Goal: Check status: Verify the current state of an ongoing process or item

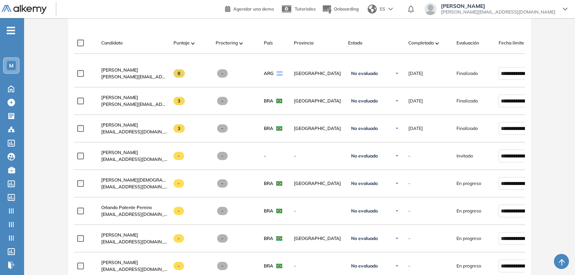
scroll to position [226, 0]
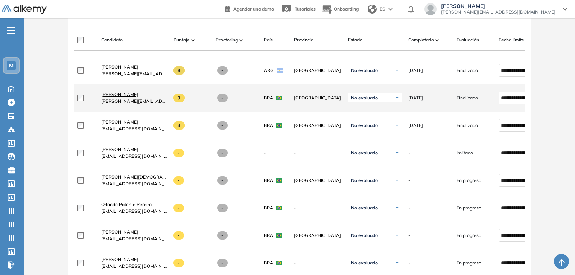
click at [135, 96] on span "[PERSON_NAME]" at bounding box center [119, 94] width 37 height 6
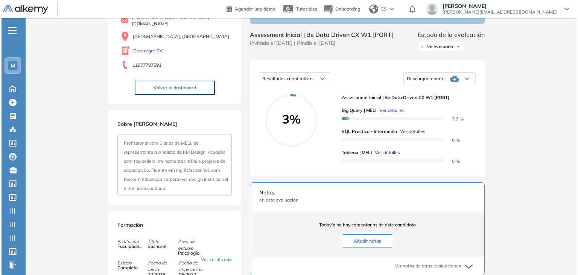
scroll to position [75, 0]
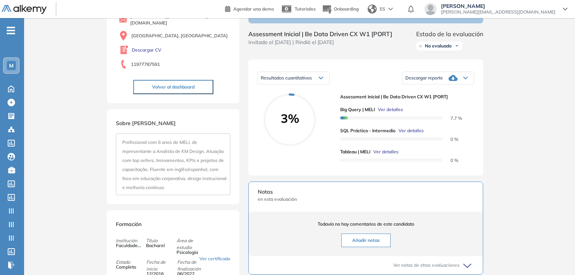
click at [388, 113] on span "Ver detalles" at bounding box center [390, 109] width 25 height 7
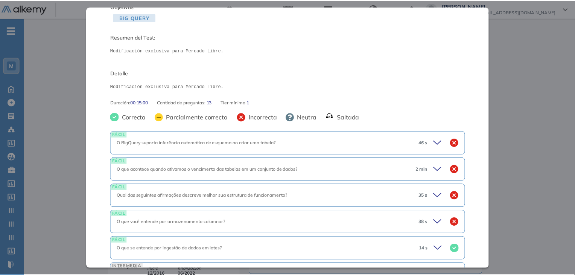
scroll to position [226, 0]
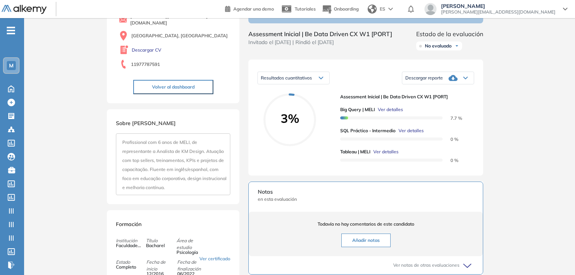
click at [536, 132] on div "Inicio Alkymetrics Evaluaciones Dashboard Candidato Big Query | MELI Intermedio…" at bounding box center [299, 177] width 551 height 468
click at [417, 134] on span "Ver detalles" at bounding box center [410, 130] width 25 height 7
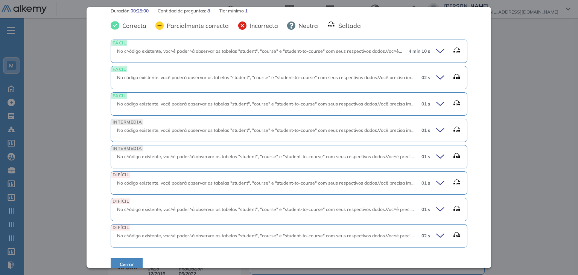
click at [514, 53] on div "Inicio Alkymetrics Evaluaciones Dashboard Candidato SQL Práctico - Intermedio C…" at bounding box center [301, 177] width 554 height 468
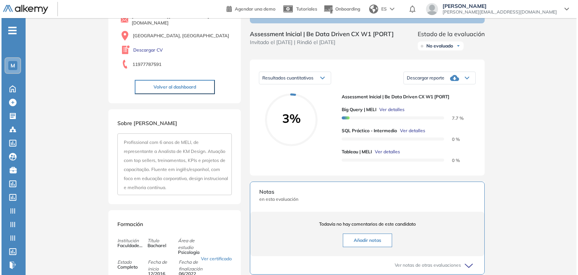
scroll to position [24, 0]
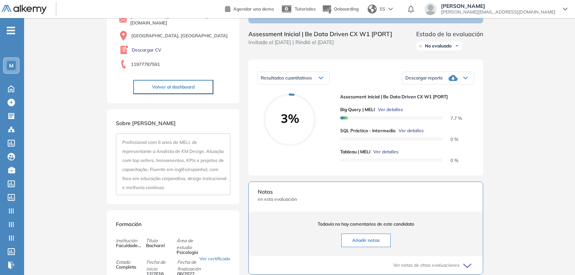
click at [392, 155] on span "Ver detalles" at bounding box center [385, 151] width 25 height 7
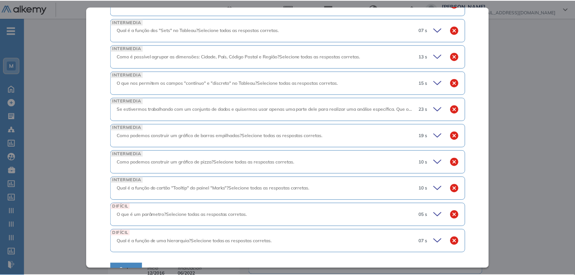
scroll to position [392, 0]
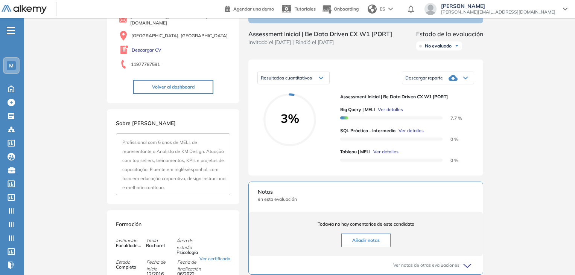
click at [527, 143] on div "Inicio Alkymetrics Evaluaciones Dashboard Candidato Tableau | MELI Intermedio I…" at bounding box center [299, 177] width 551 height 468
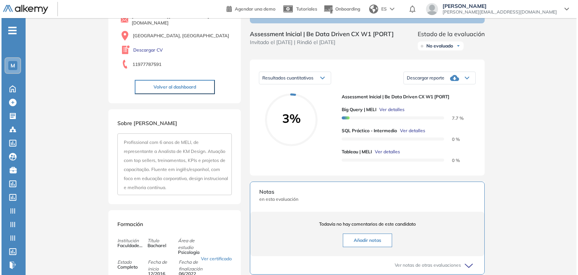
scroll to position [259, 0]
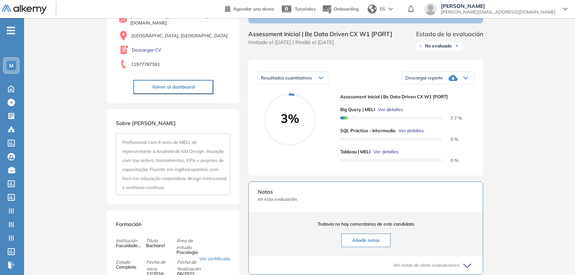
click at [395, 155] on span "Ver detalles" at bounding box center [385, 151] width 25 height 7
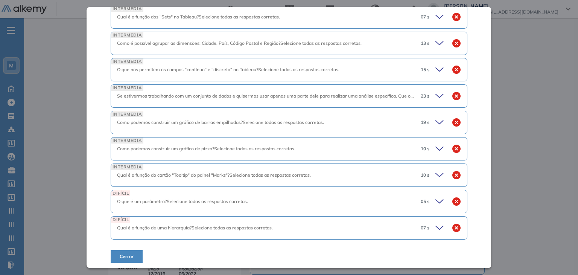
click at [435, 124] on icon at bounding box center [440, 122] width 11 height 11
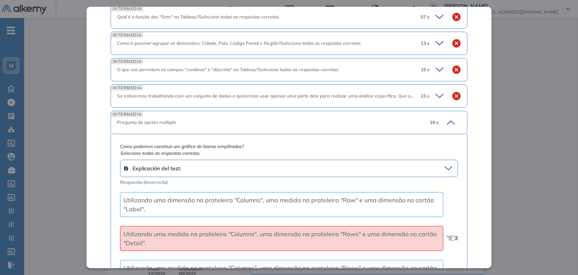
click at [433, 124] on div "19 s" at bounding box center [442, 122] width 37 height 11
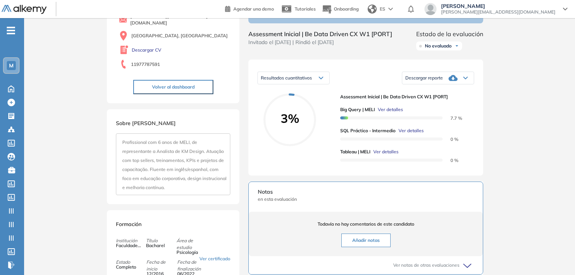
click at [509, 131] on div "Inicio Alkymetrics Evaluaciones Dashboard Candidato Tableau | MELI Intermedio I…" at bounding box center [299, 177] width 551 height 468
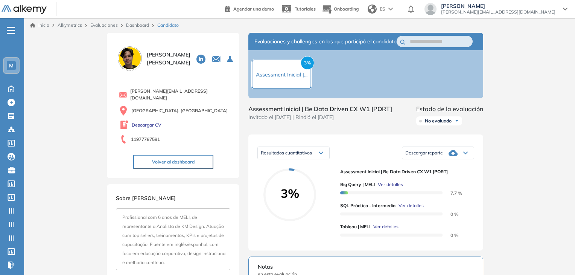
scroll to position [0, 0]
click at [138, 24] on link "Dashboard" at bounding box center [137, 26] width 23 height 6
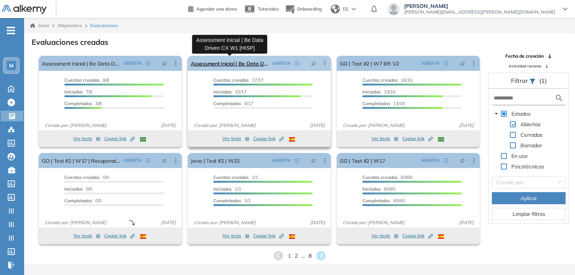
click at [242, 65] on link "Assessment Inicial | Be Data Driven CX W1 [HISP]" at bounding box center [230, 63] width 78 height 15
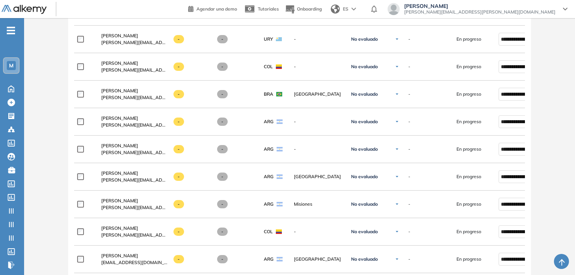
scroll to position [245, 0]
